Goal: Information Seeking & Learning: Learn about a topic

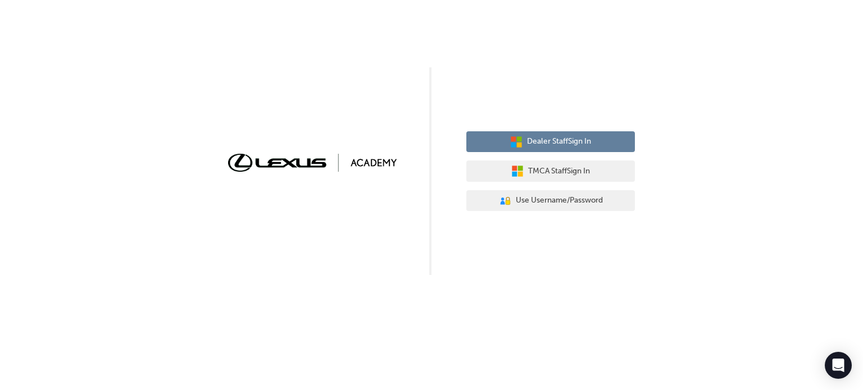
click at [569, 139] on span "Dealer Staff Sign In" at bounding box center [559, 141] width 64 height 13
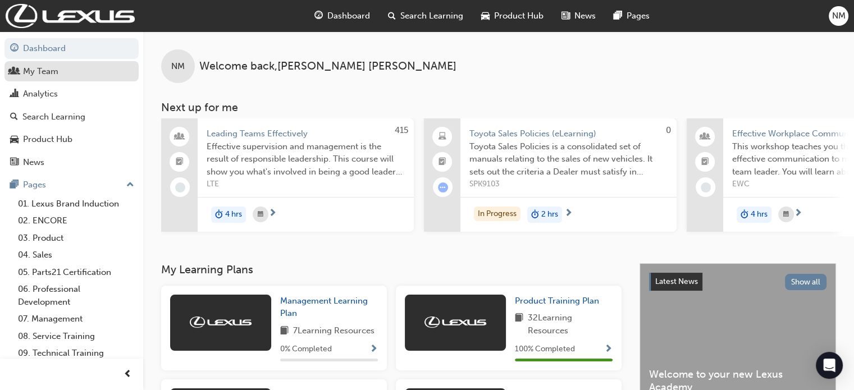
click at [38, 71] on div "My Team" at bounding box center [40, 71] width 35 height 13
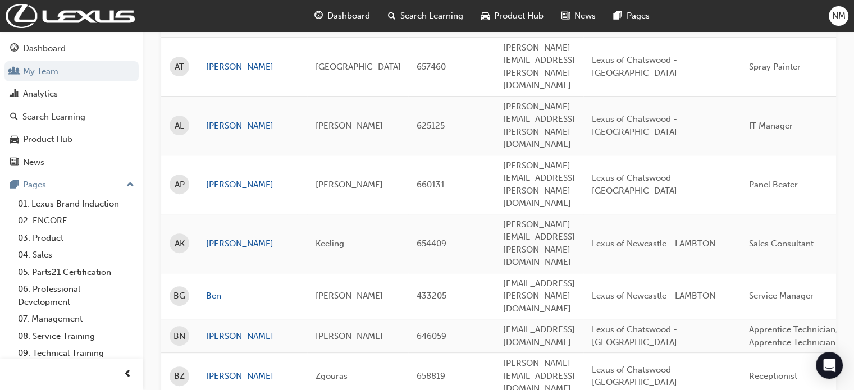
scroll to position [379, 0]
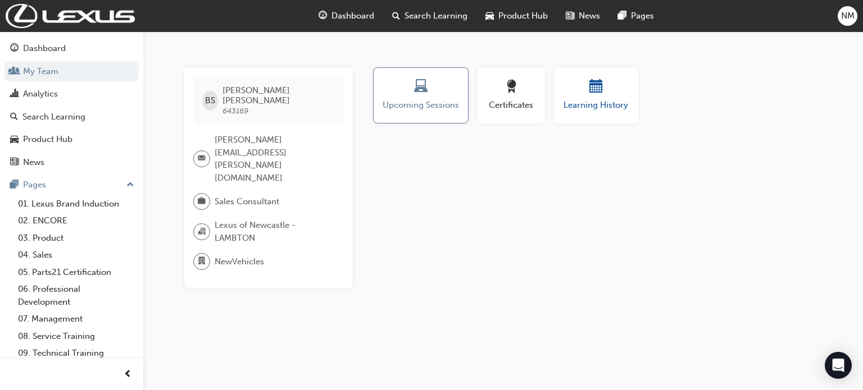
click at [571, 114] on button "Learning History" at bounding box center [596, 95] width 84 height 56
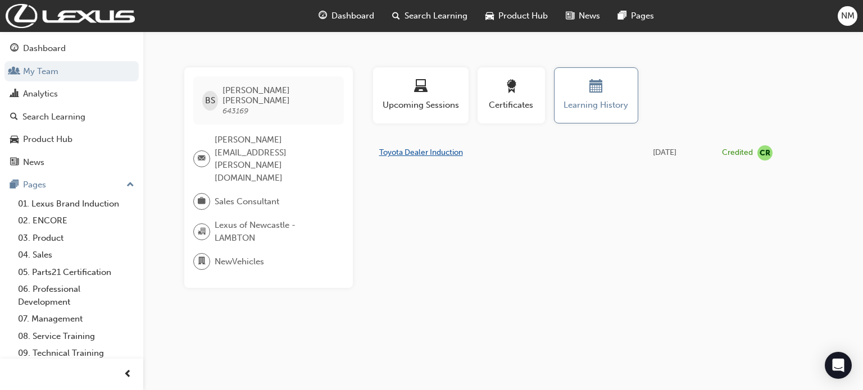
click at [413, 151] on link "Toyota Dealer Induction" at bounding box center [421, 153] width 84 height 10
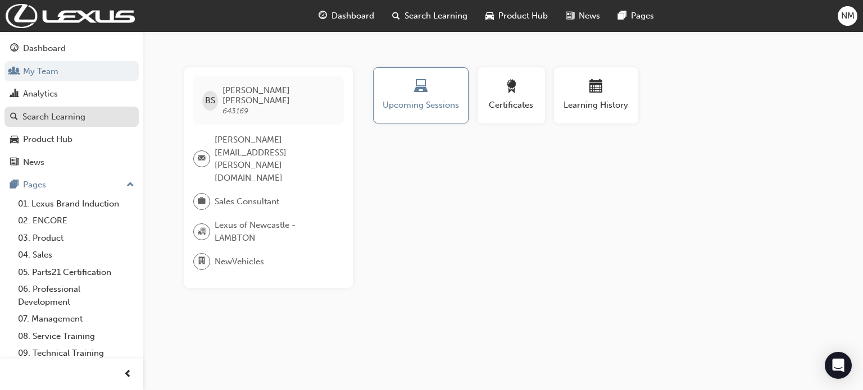
click at [58, 122] on div "Search Learning" at bounding box center [53, 117] width 63 height 13
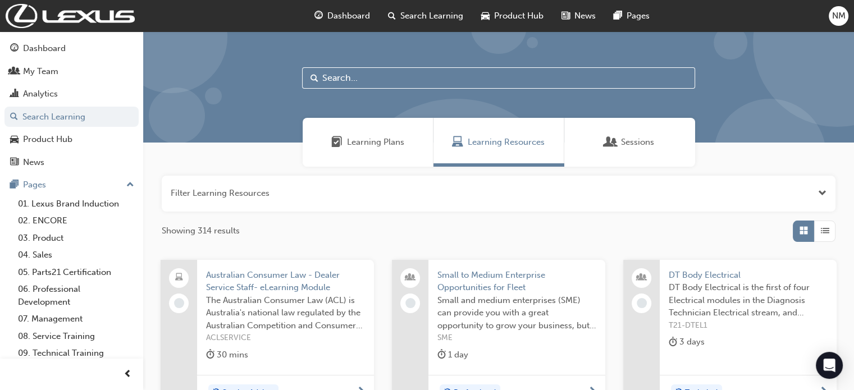
click at [344, 79] on input "text" at bounding box center [498, 77] width 393 height 21
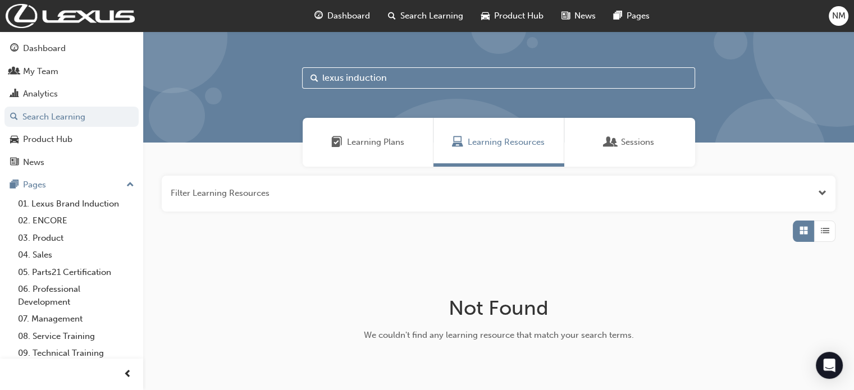
click at [326, 76] on input "lexus induction" at bounding box center [498, 77] width 393 height 21
type input "lexus"
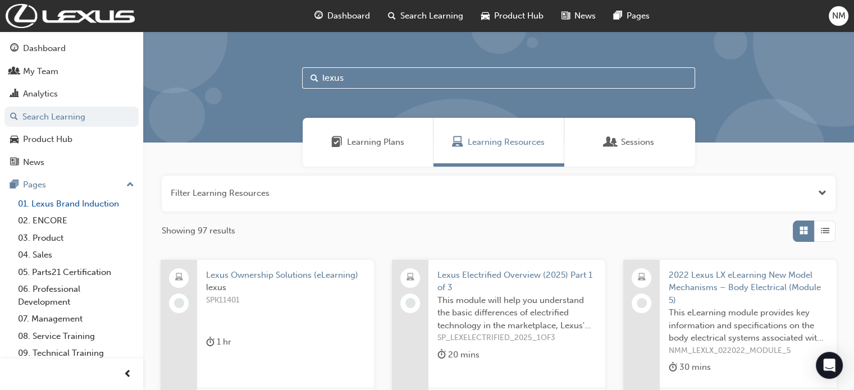
click at [70, 201] on link "01. Lexus Brand Induction" at bounding box center [75, 204] width 125 height 17
